Goal: Subscribe to service/newsletter

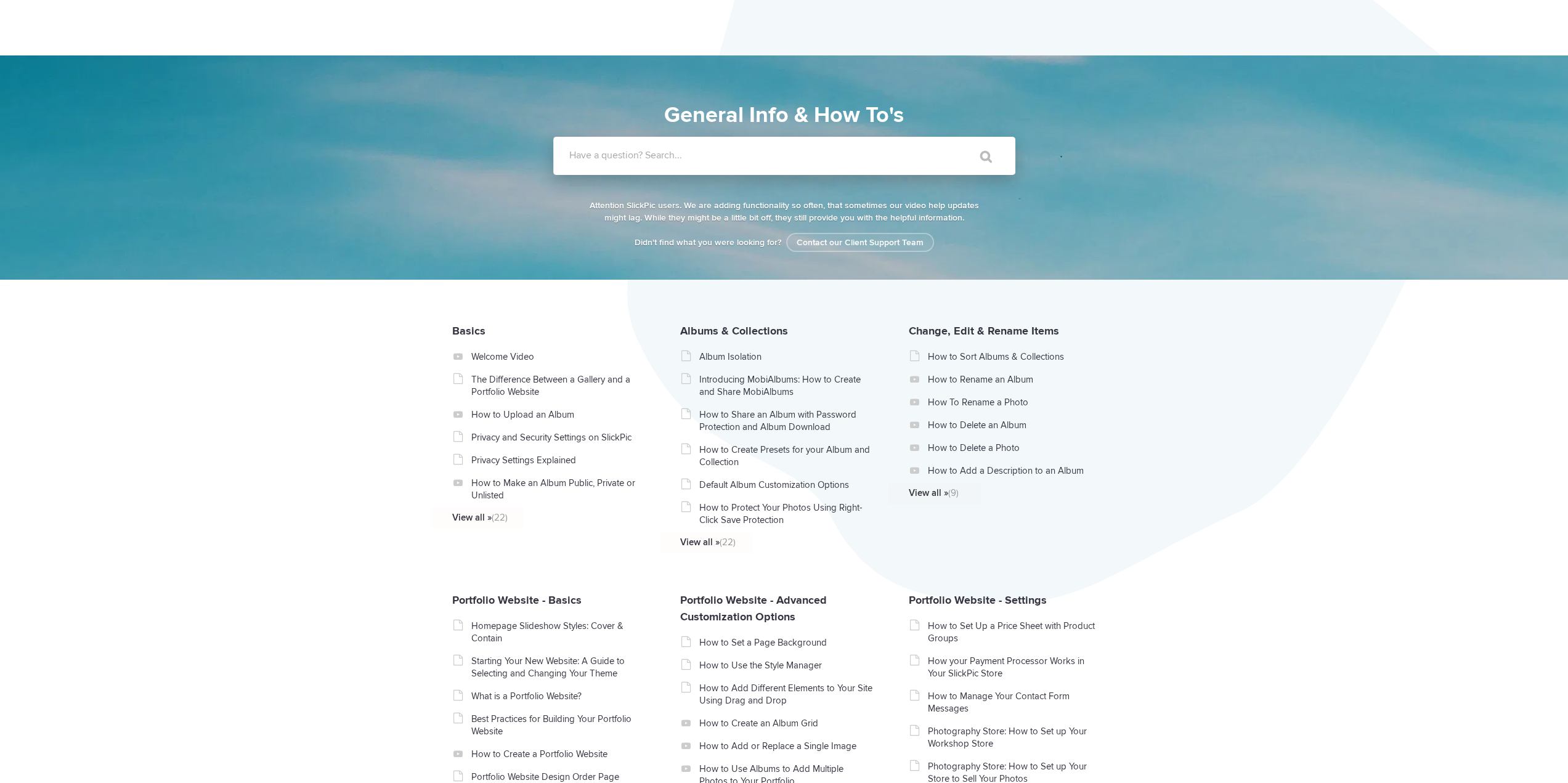
click at [711, 156] on label "Have a question? Search..." at bounding box center [800, 155] width 462 height 12
click at [711, 156] on input "Have a question? Search..." at bounding box center [759, 155] width 412 height 38
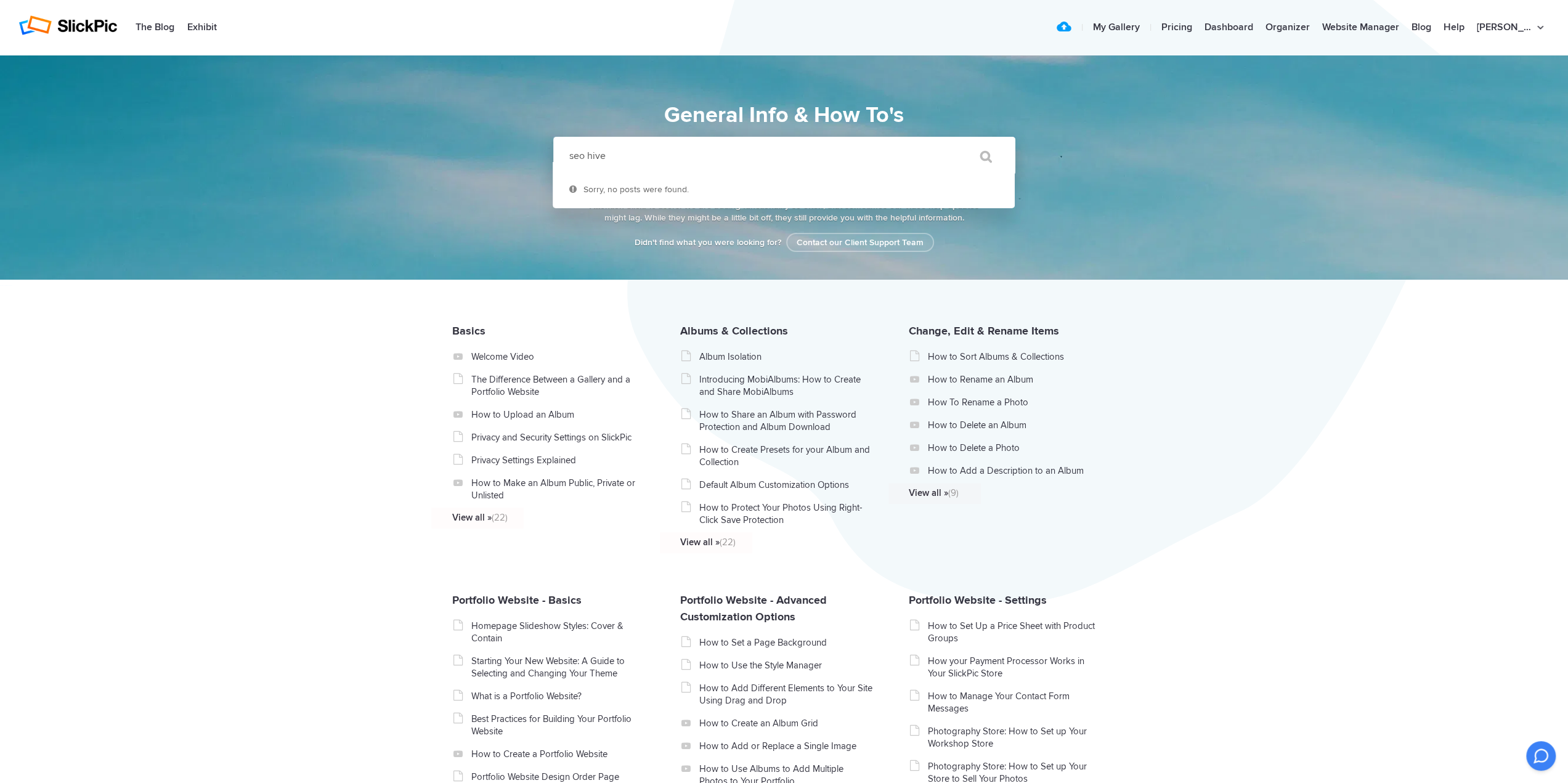
type input "seo hive"
click at [67, 25] on img at bounding box center [68, 25] width 98 height 19
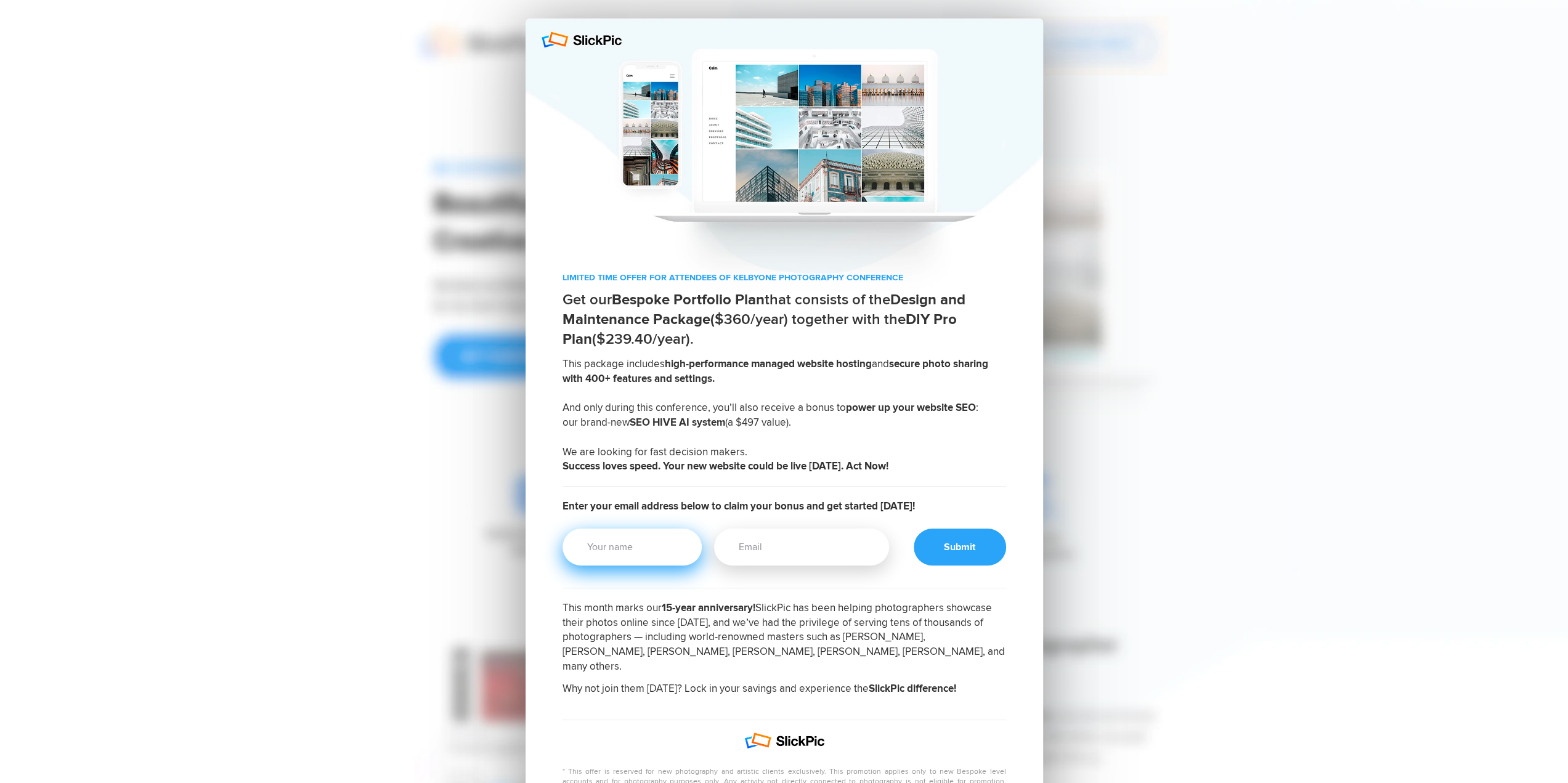
click at [666, 539] on input "Your Name" at bounding box center [632, 547] width 140 height 37
type input "Shannon Wood"
type input "joshann@yahoo.com"
type input "Shannon Wood"
click at [952, 544] on div at bounding box center [960, 547] width 92 height 37
